Goal: Find specific page/section: Find specific page/section

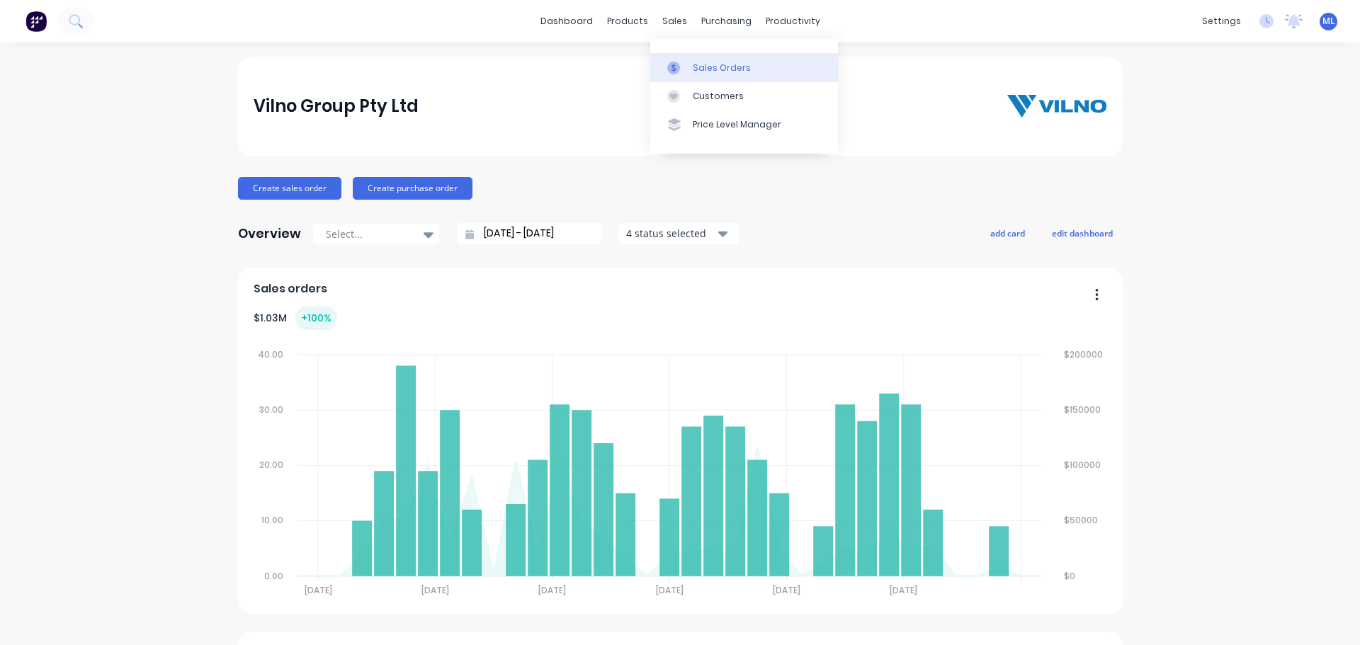
click at [705, 80] on link "Sales Orders" at bounding box center [744, 67] width 188 height 28
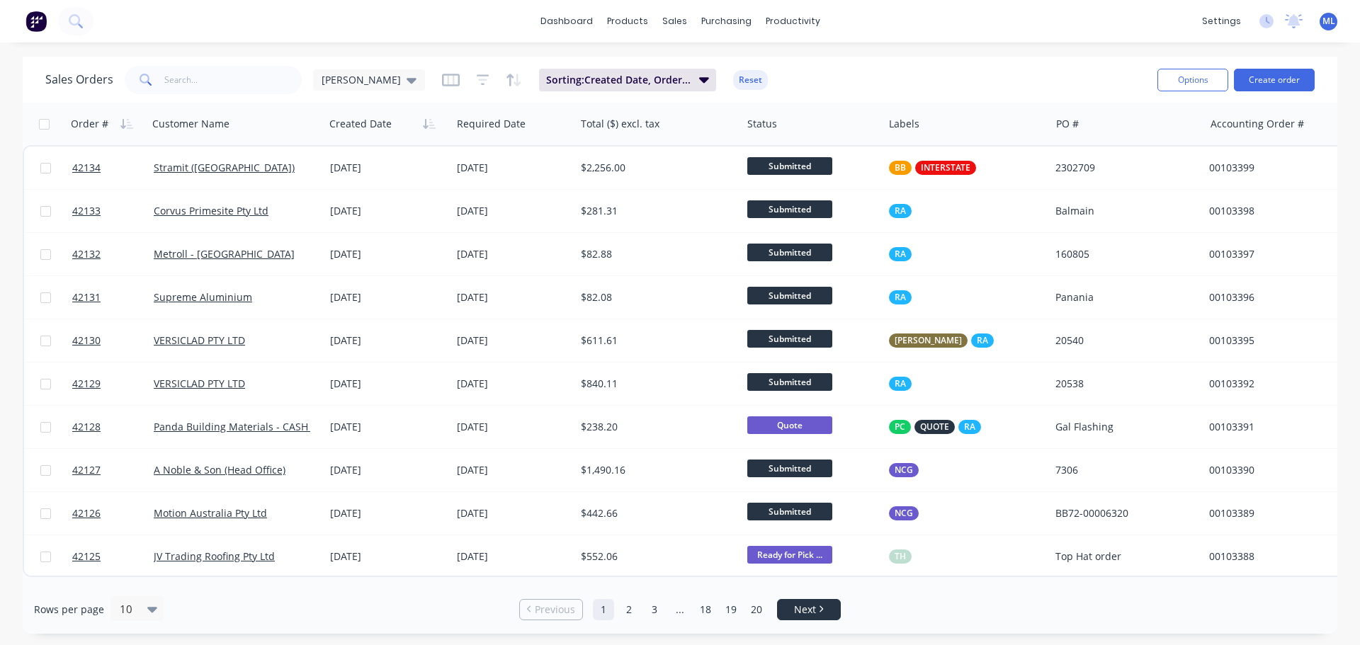
click at [798, 618] on li "Next" at bounding box center [809, 609] width 64 height 21
click at [802, 617] on li "Next" at bounding box center [809, 609] width 64 height 21
click at [826, 601] on li "Next" at bounding box center [809, 609] width 64 height 21
click at [625, 615] on link "2" at bounding box center [628, 609] width 21 height 21
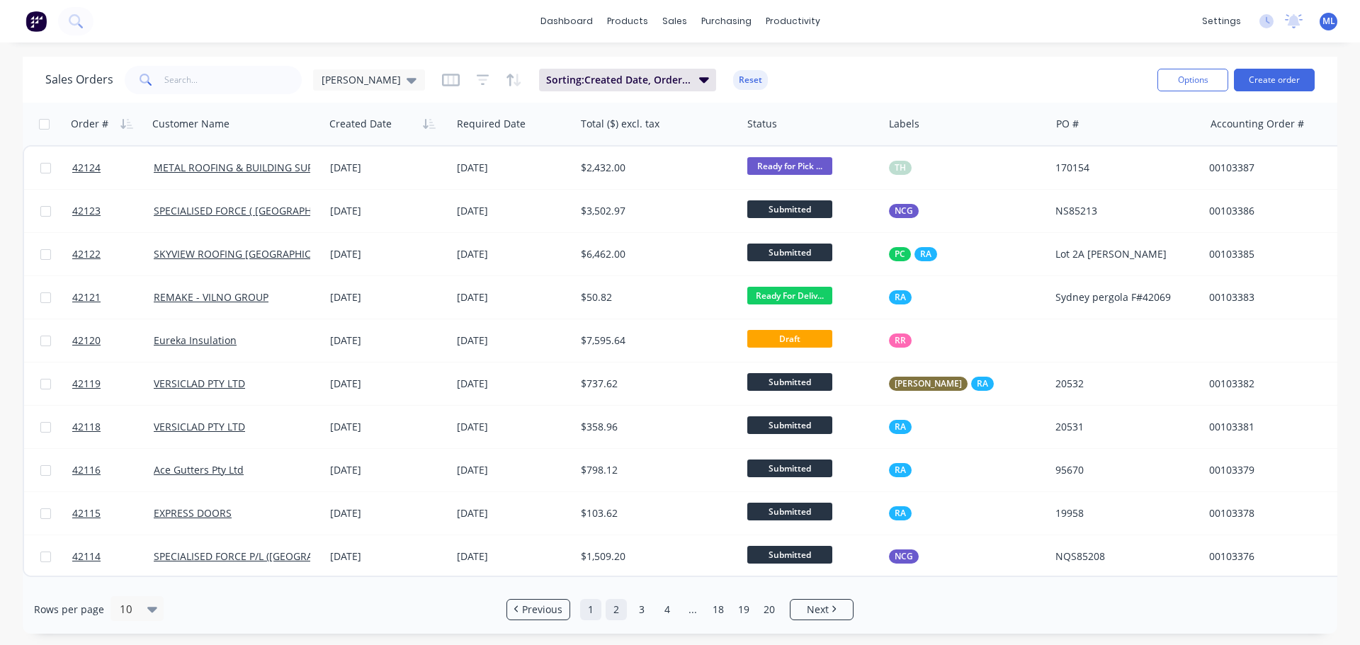
click at [599, 611] on link "1" at bounding box center [590, 609] width 21 height 21
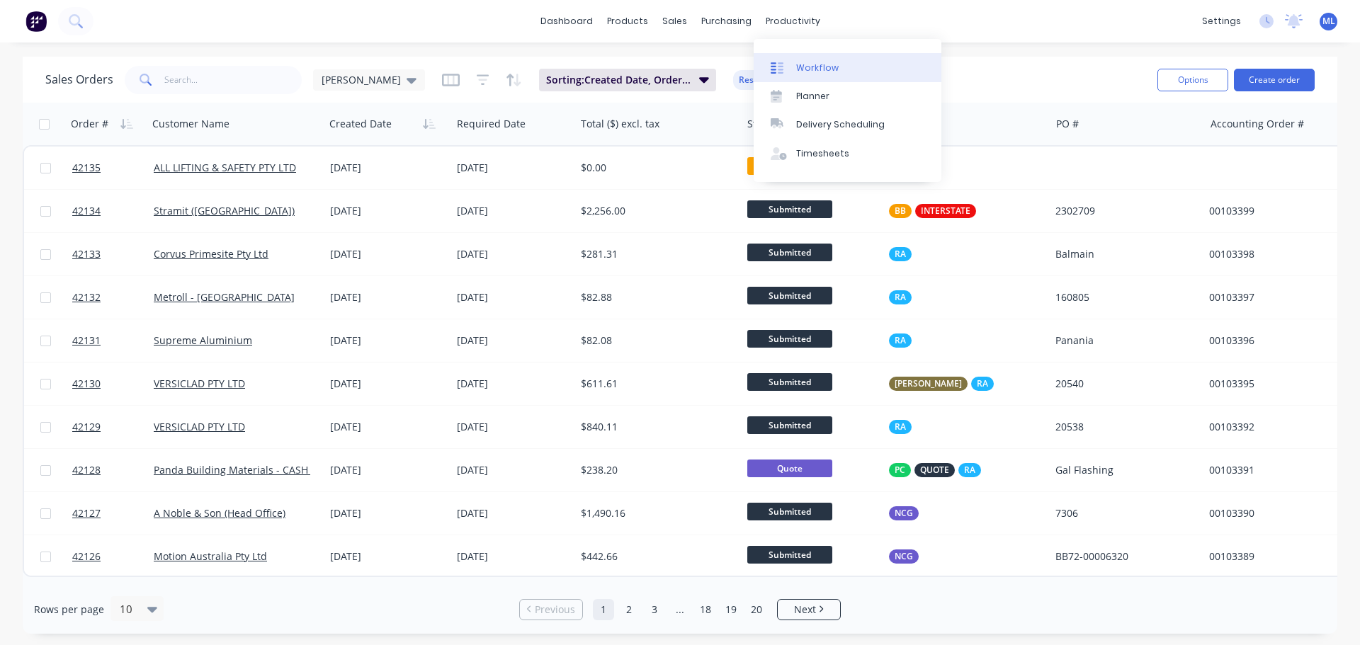
click at [809, 67] on div "Workflow" at bounding box center [817, 68] width 42 height 13
